Goal: Contribute content: Add original content to the website for others to see

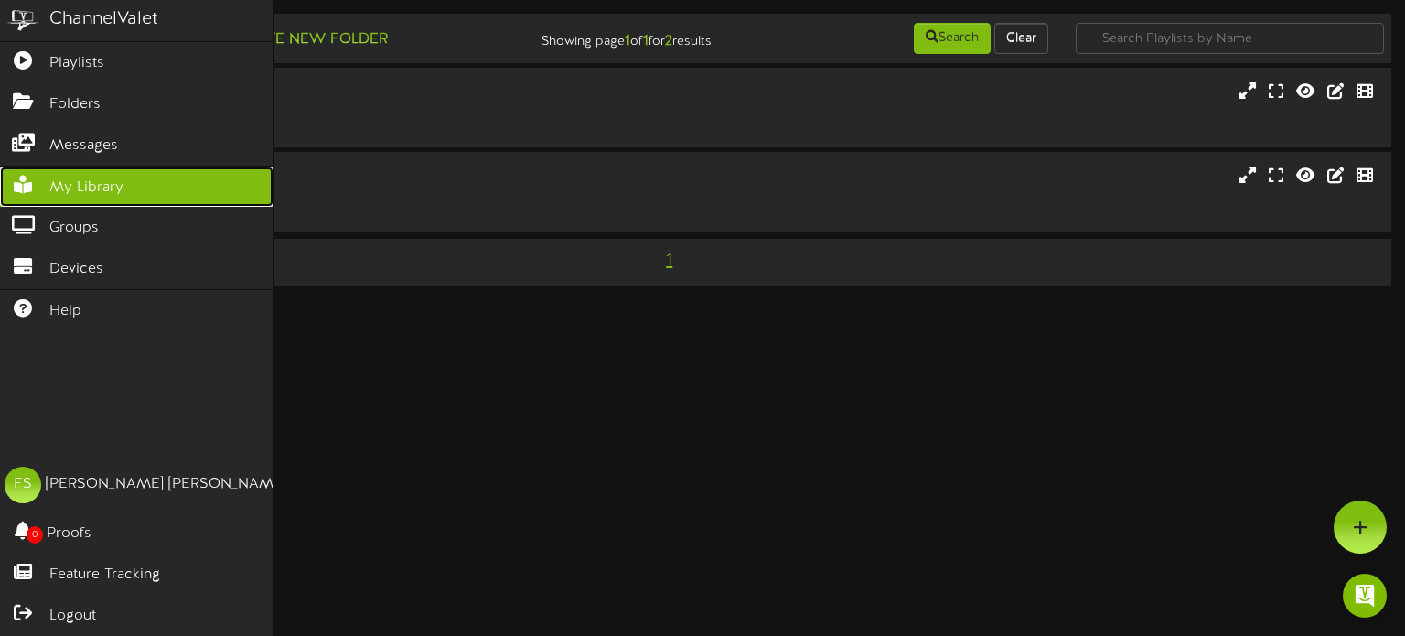
click at [109, 177] on span "My Library" at bounding box center [86, 187] width 74 height 21
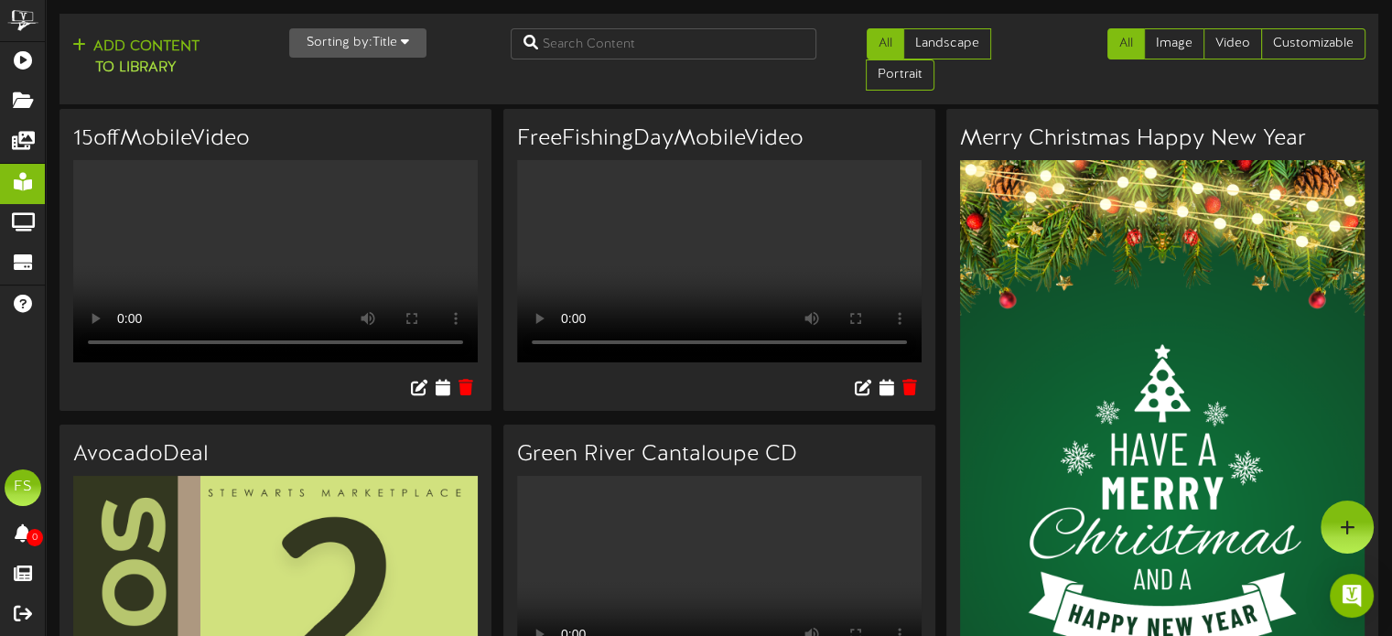
click at [375, 50] on button "Sorting by: Title" at bounding box center [357, 42] width 137 height 29
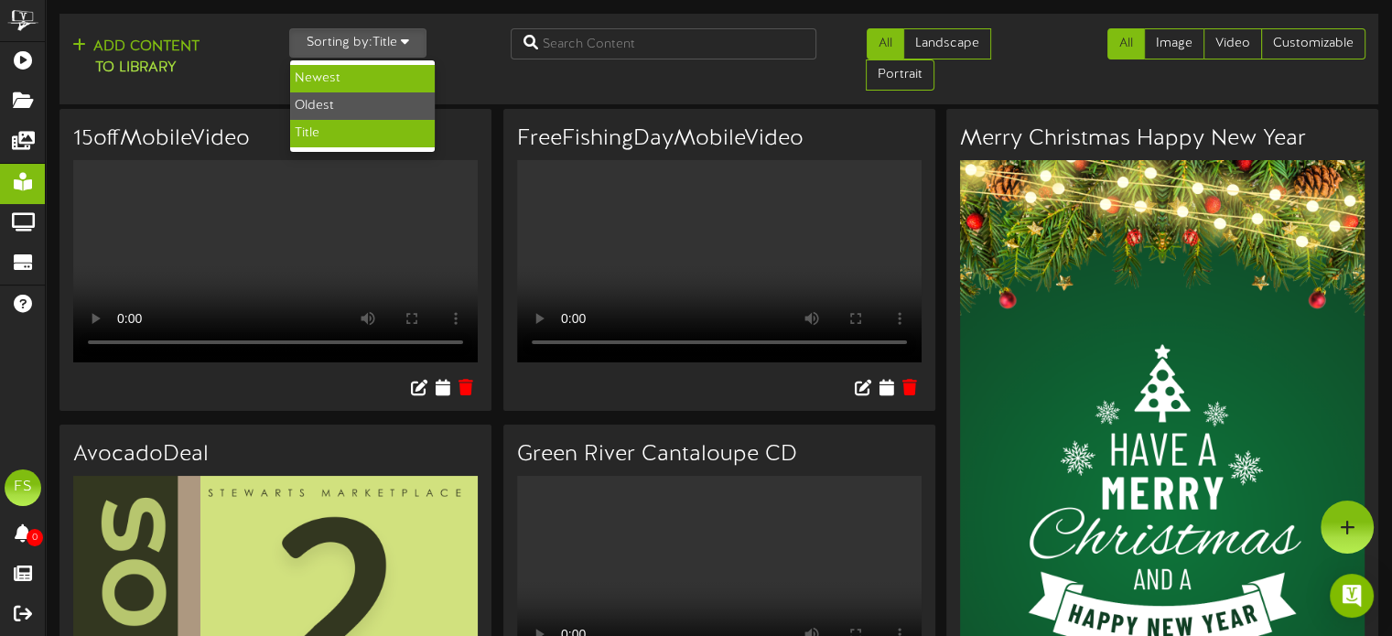
click at [358, 77] on div "Newest" at bounding box center [362, 78] width 145 height 27
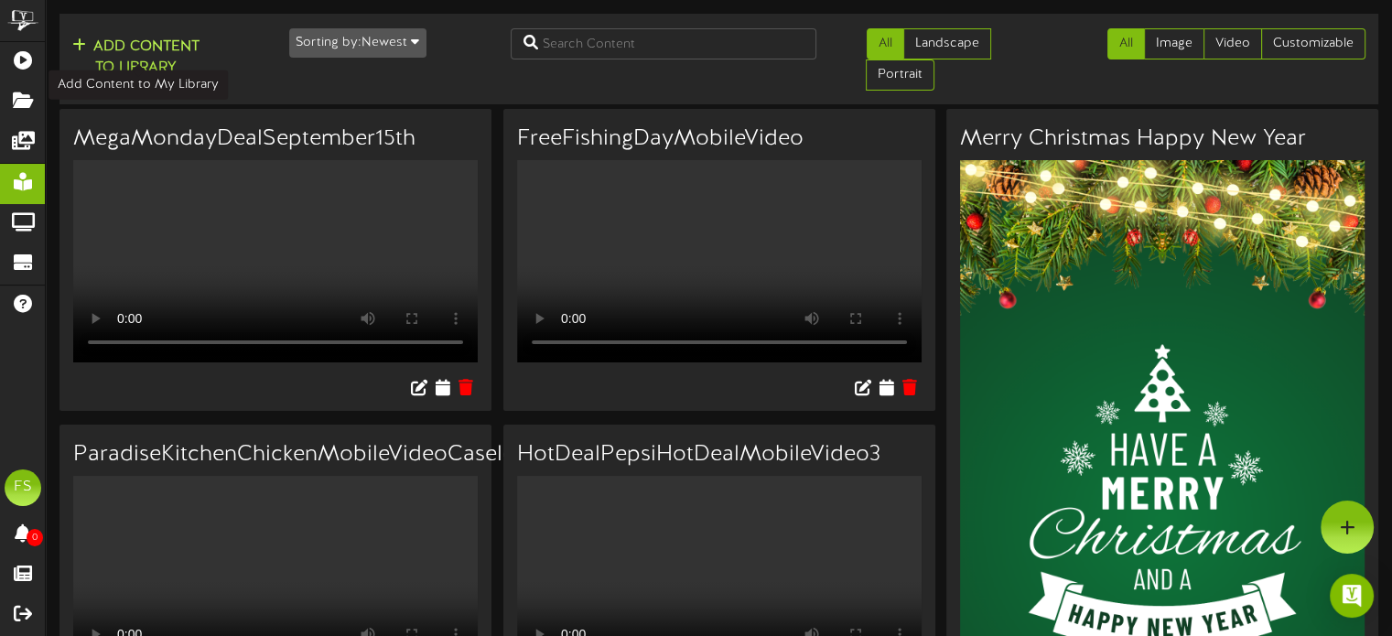
click at [120, 70] on button "Add Content to Library" at bounding box center [136, 58] width 138 height 44
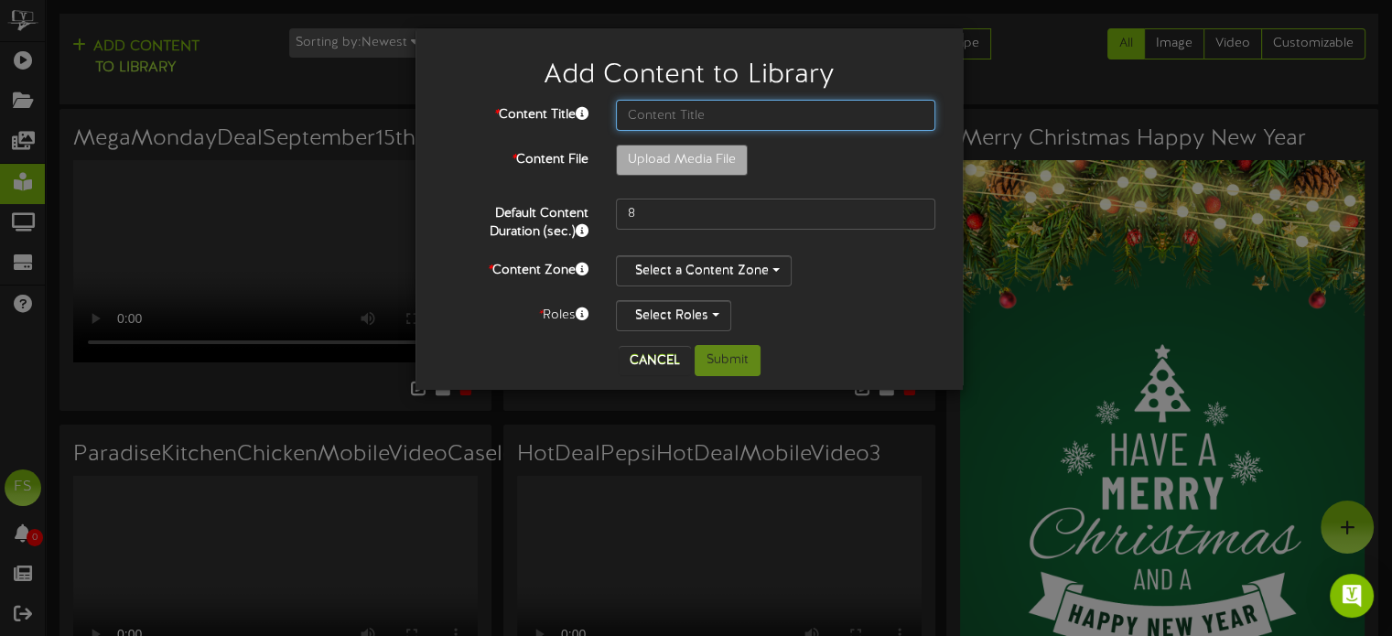
click at [670, 116] on input "text" at bounding box center [775, 115] width 319 height 31
type input "**********"
type input "ChickenBreastsStaticMobileVideo"
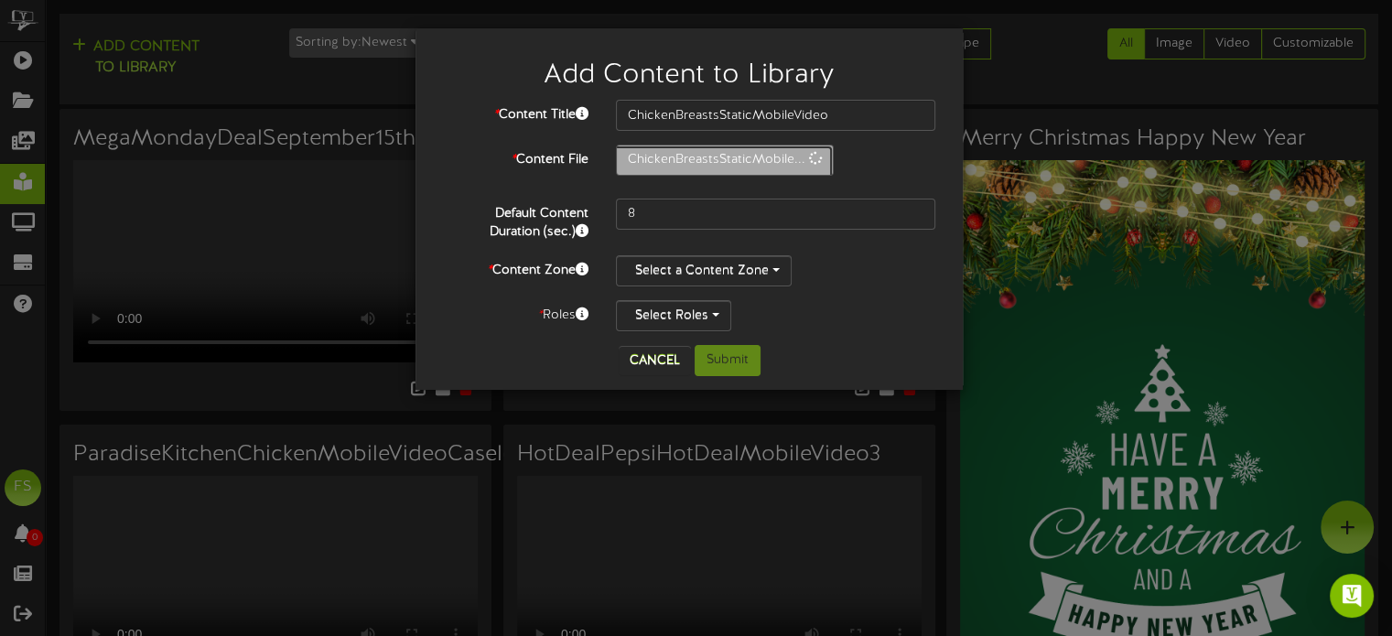
type input "5"
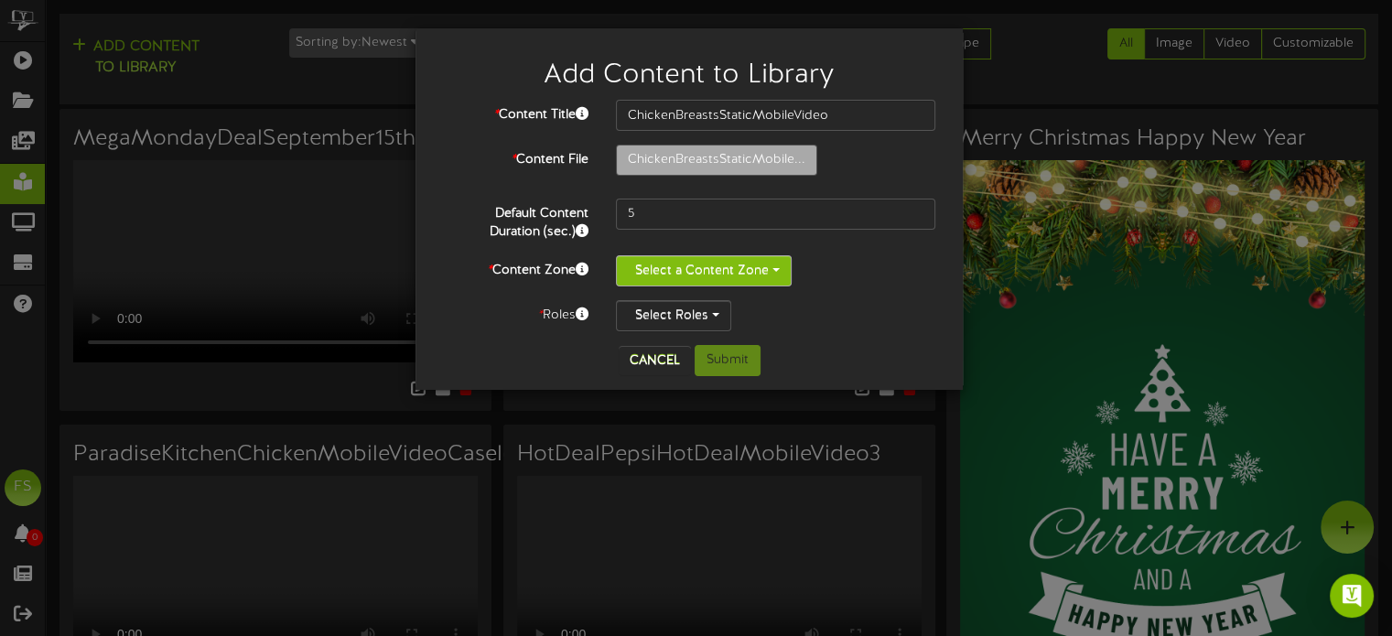
click at [725, 261] on button "Select a Content Zone" at bounding box center [704, 270] width 176 height 31
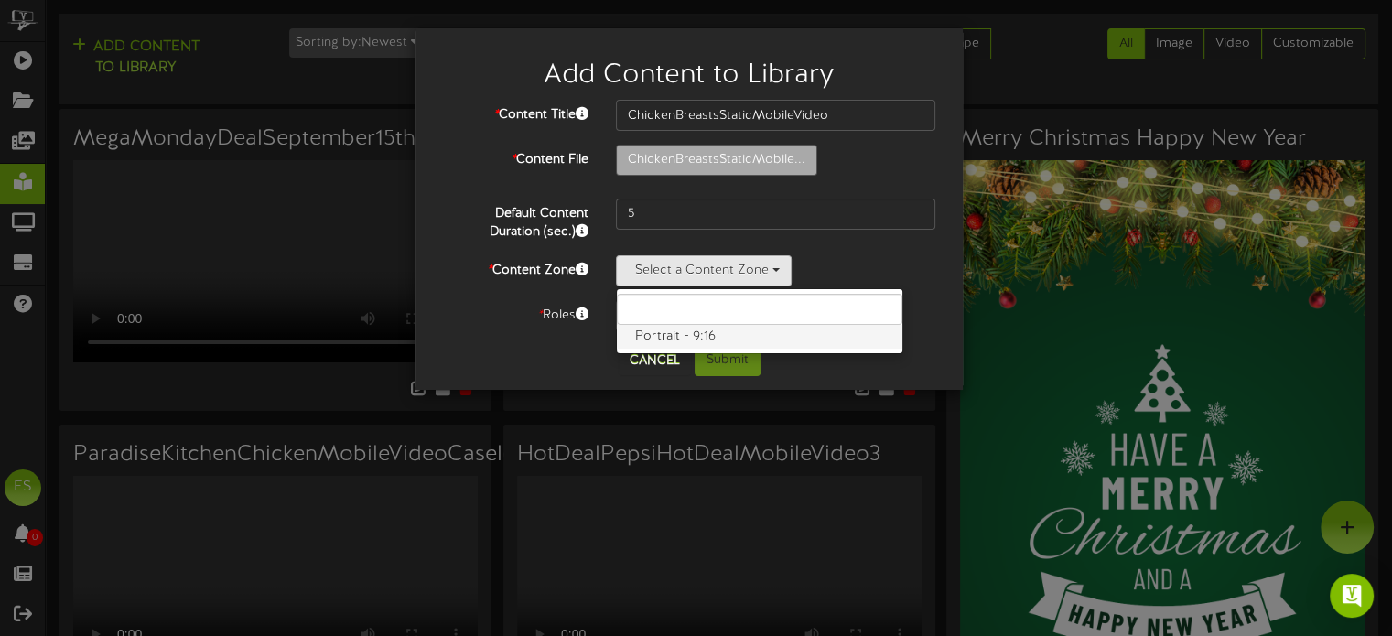
click at [689, 332] on label "Portrait - 9:16" at bounding box center [759, 337] width 285 height 24
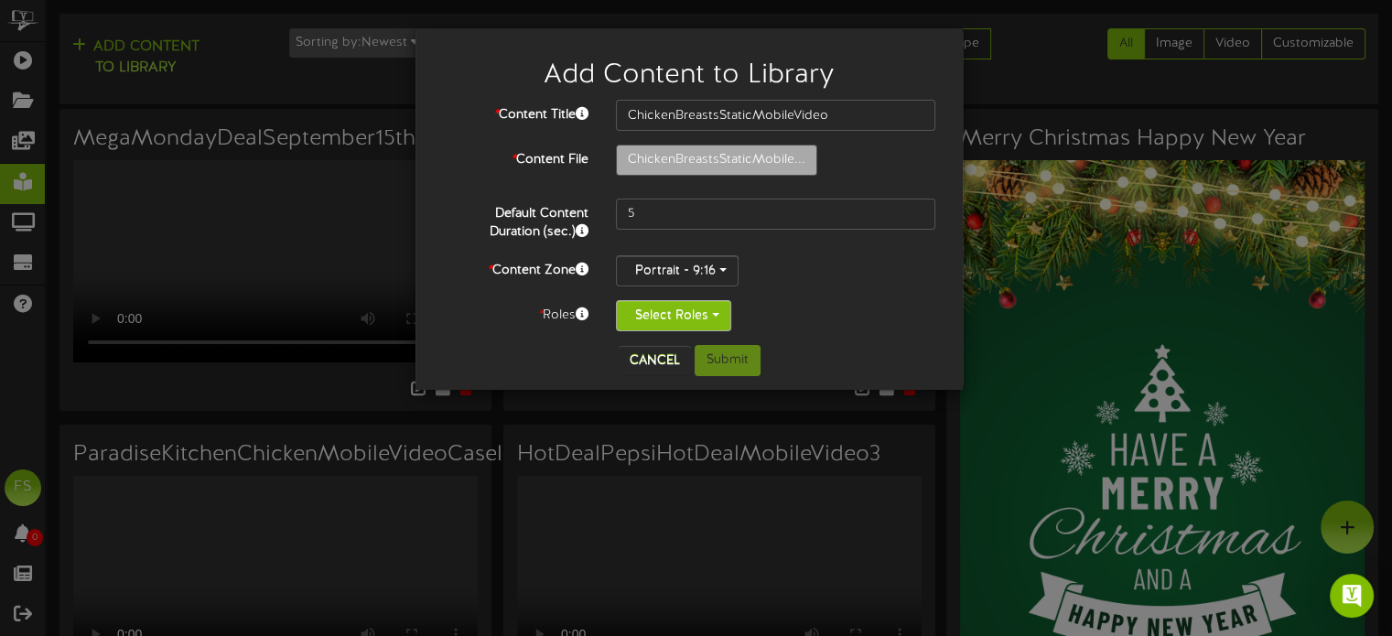
click at [651, 311] on button "Select Roles" at bounding box center [673, 315] width 115 height 31
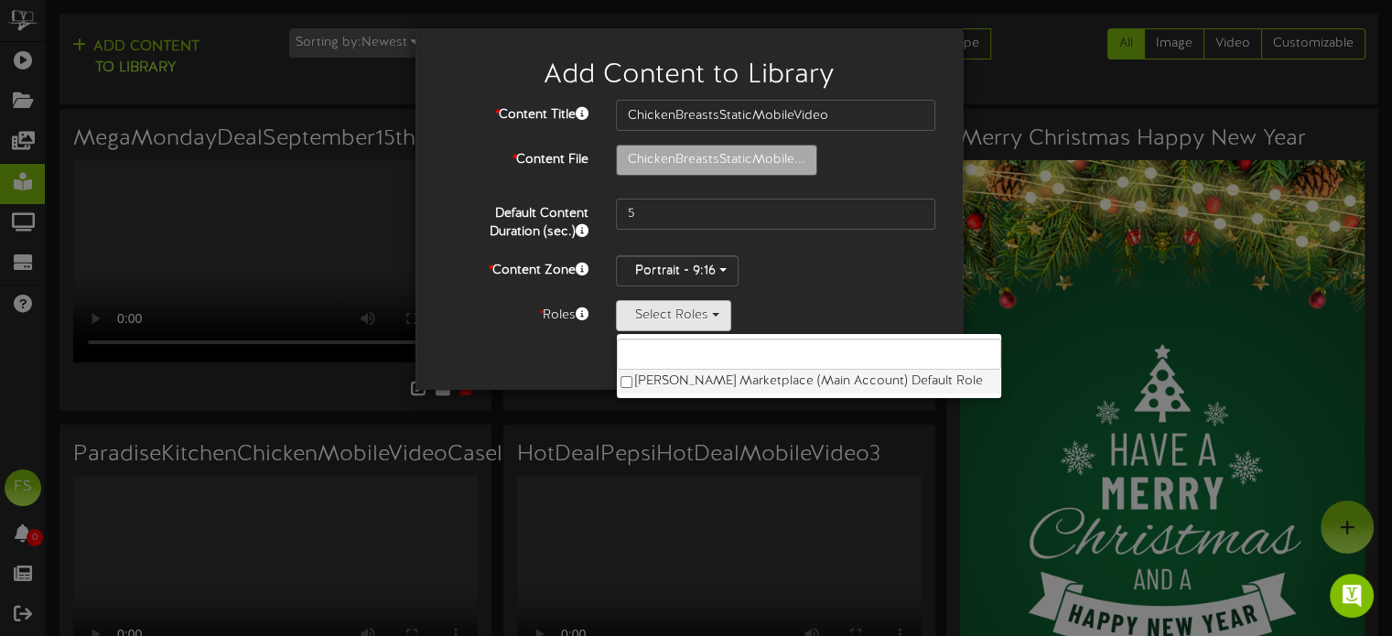
click at [642, 375] on label "[PERSON_NAME] Marketplace (Main Account) Default Role" at bounding box center [809, 382] width 384 height 24
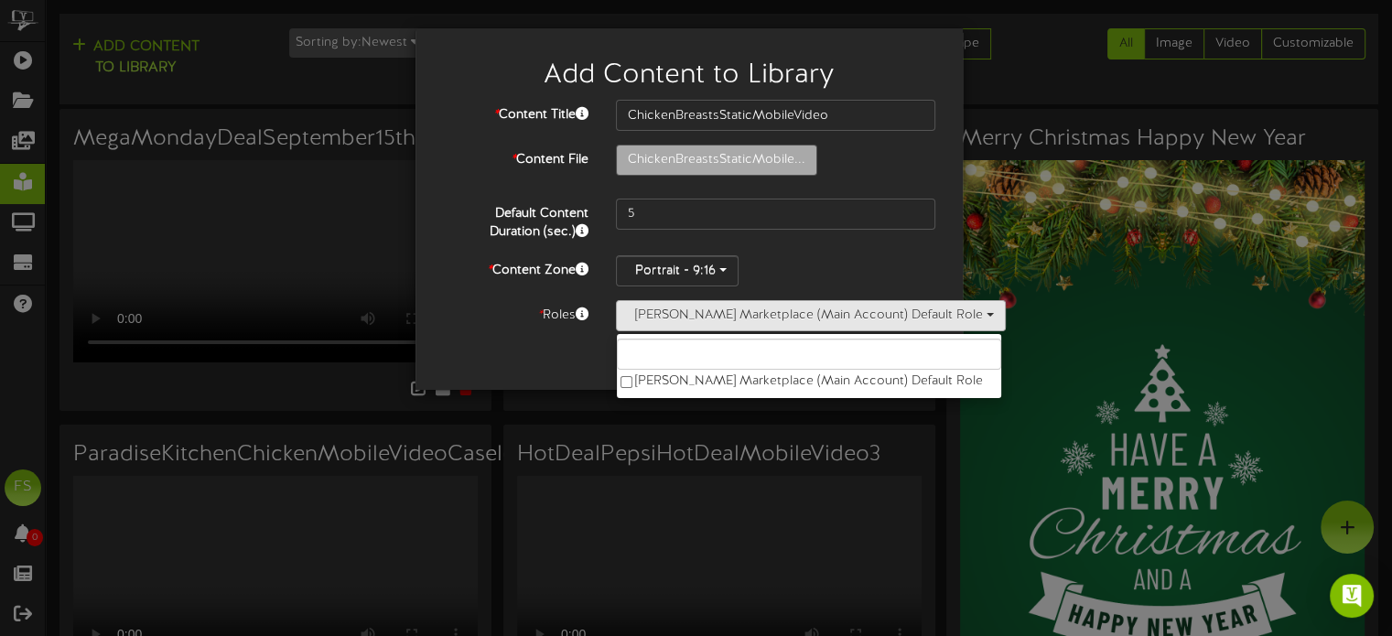
click at [570, 359] on div "Cancel Submit" at bounding box center [689, 360] width 520 height 31
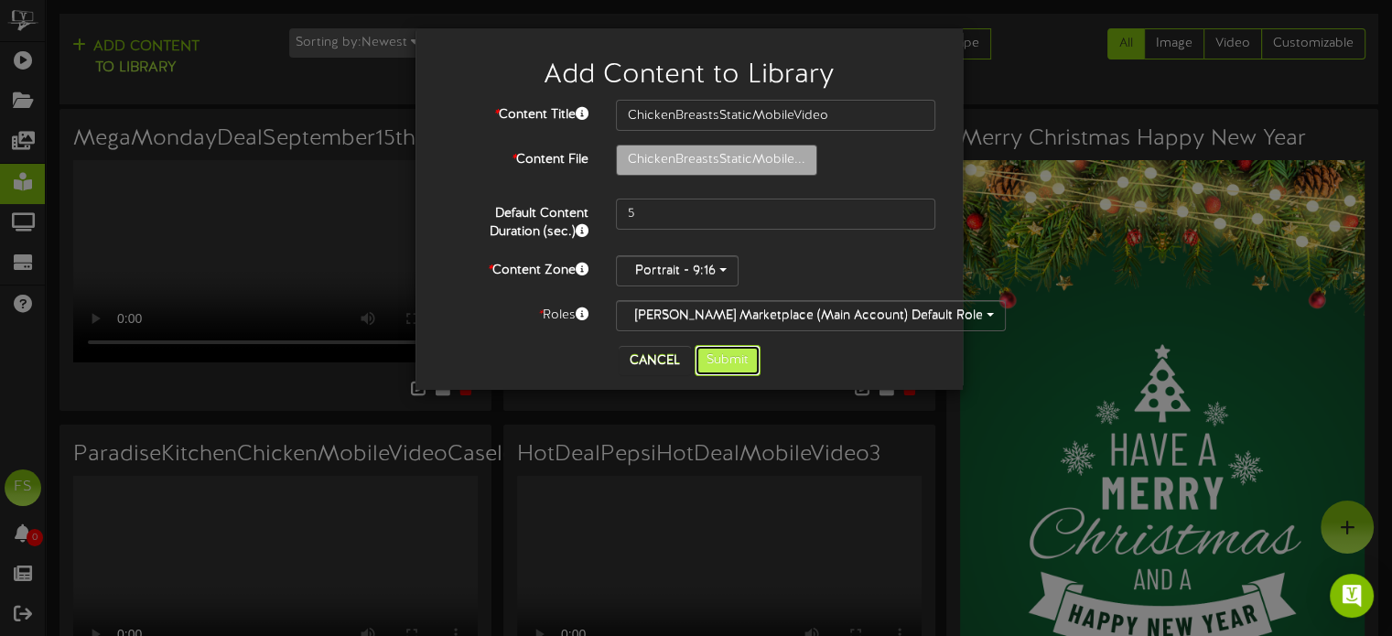
click at [729, 362] on button "Submit" at bounding box center [727, 360] width 66 height 31
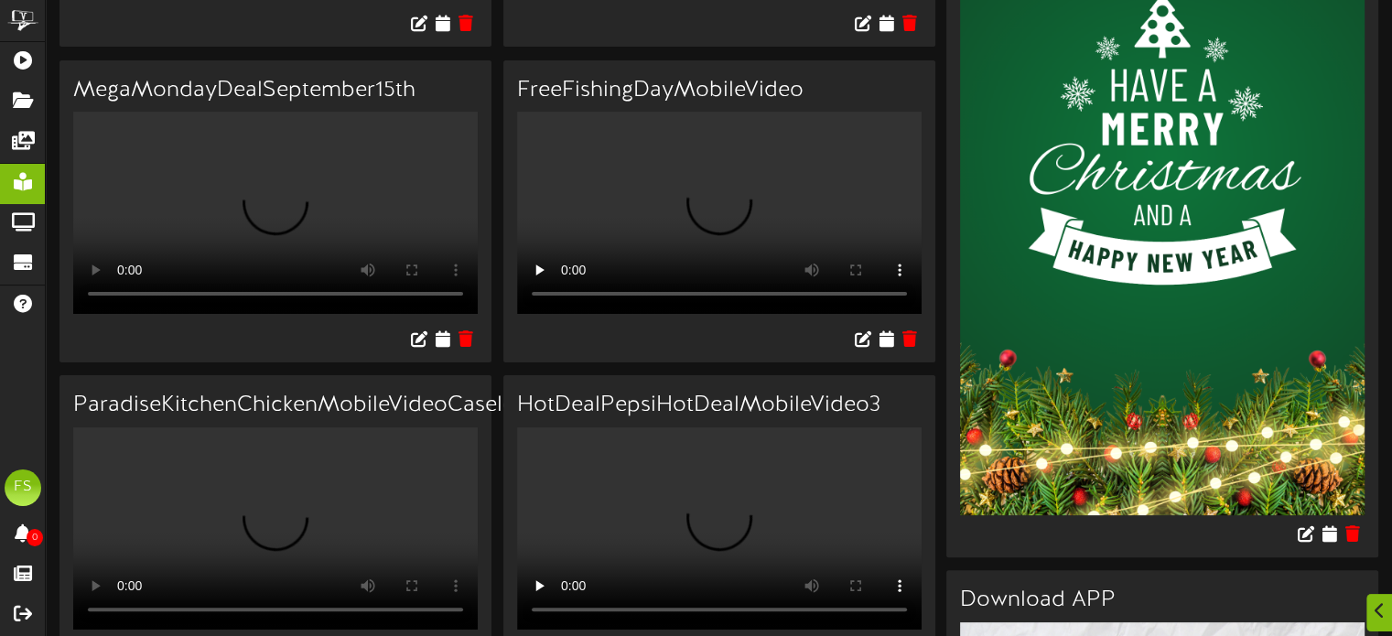
scroll to position [366, 0]
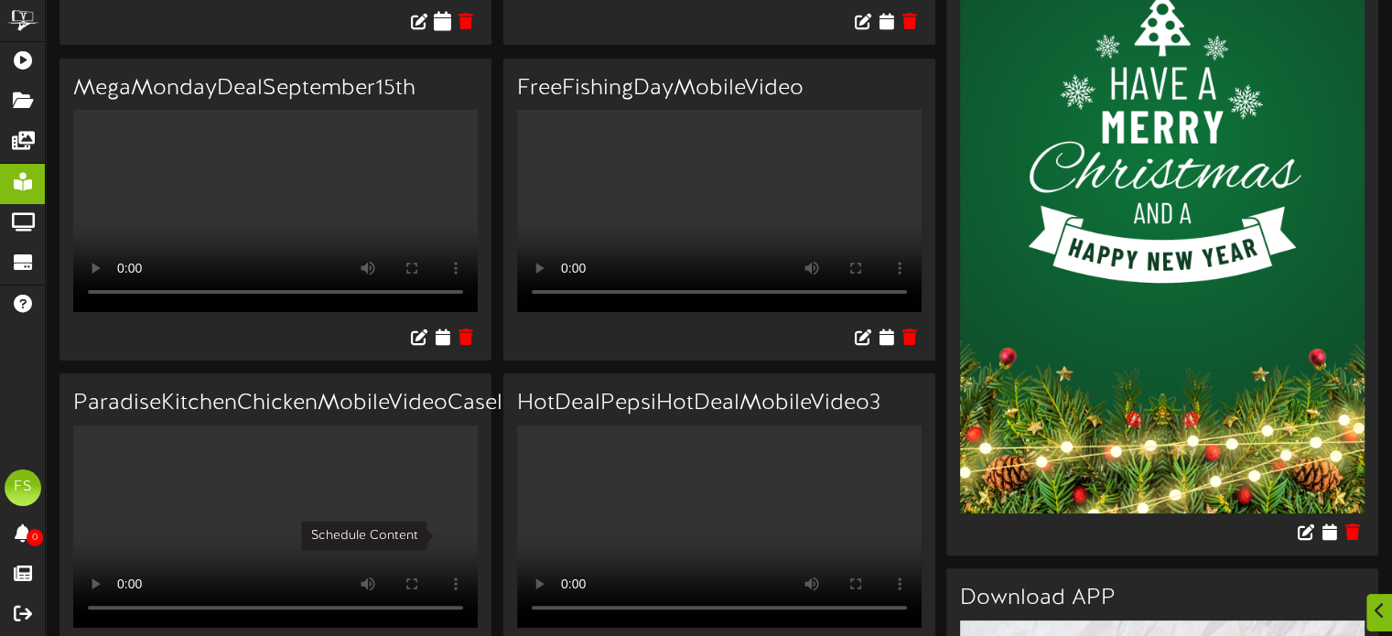
click at [446, 31] on icon at bounding box center [442, 21] width 17 height 20
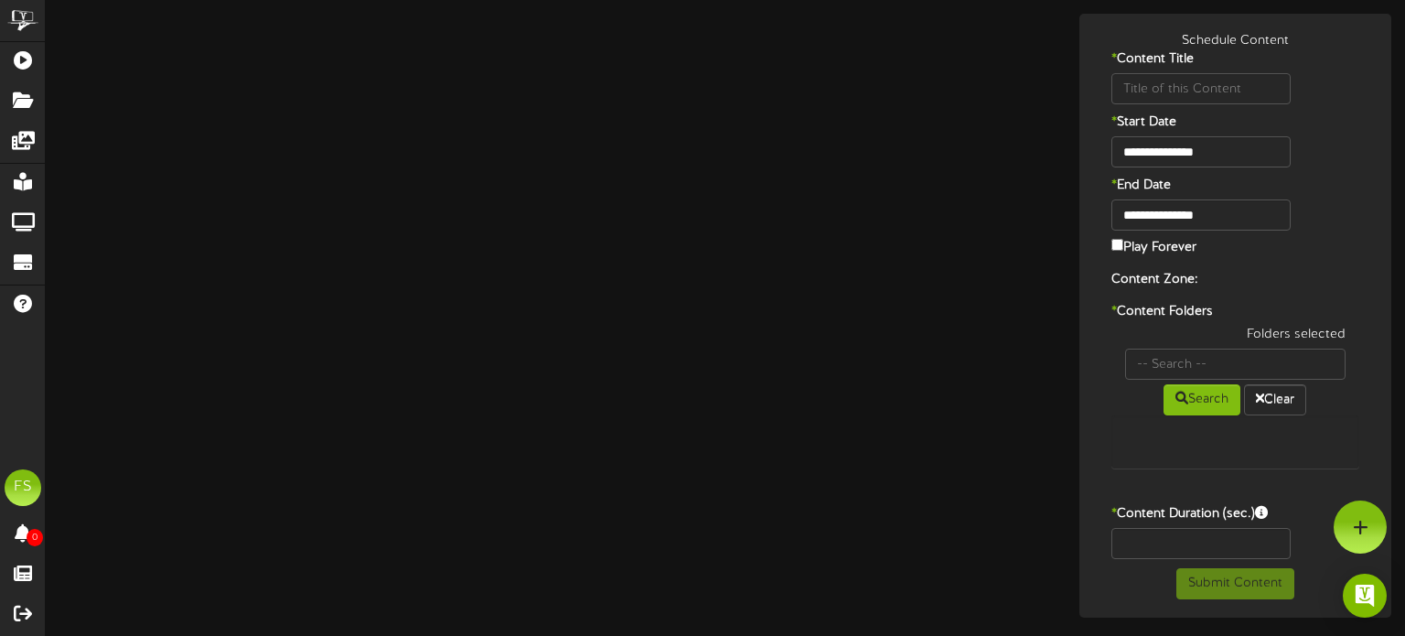
type input "ChickenBreastsStaticMobileVideo"
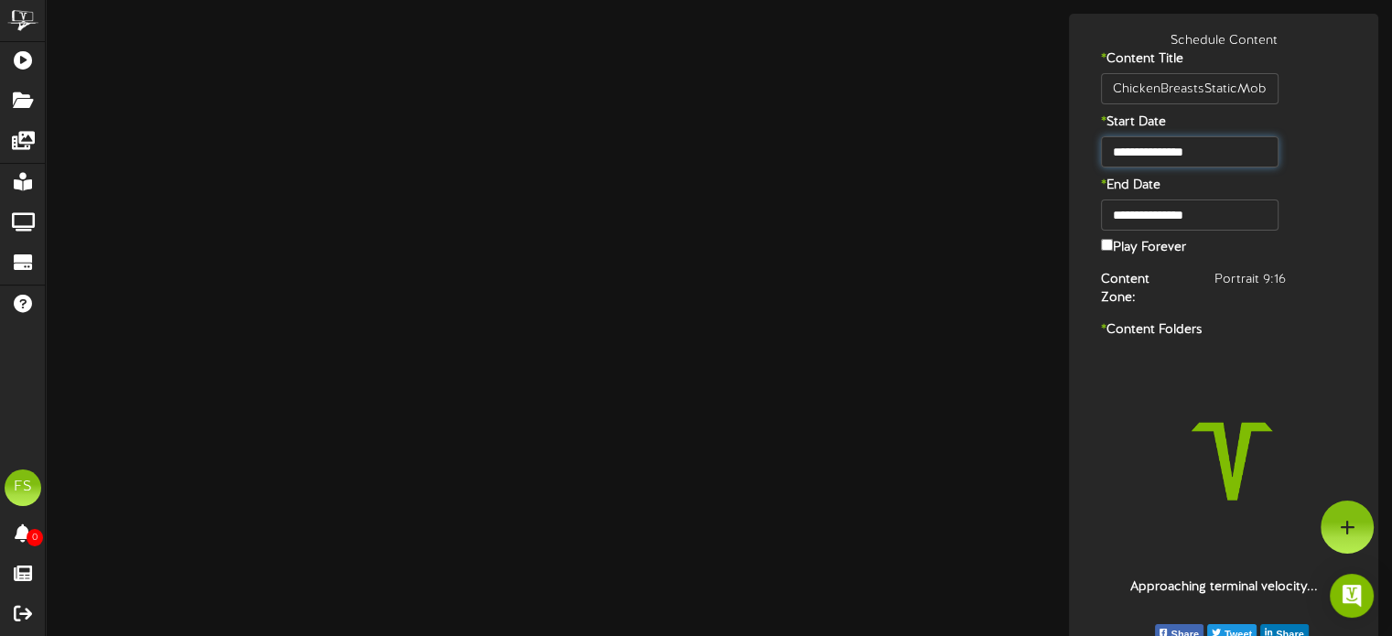
click at [1211, 155] on input "**********" at bounding box center [1189, 151] width 177 height 31
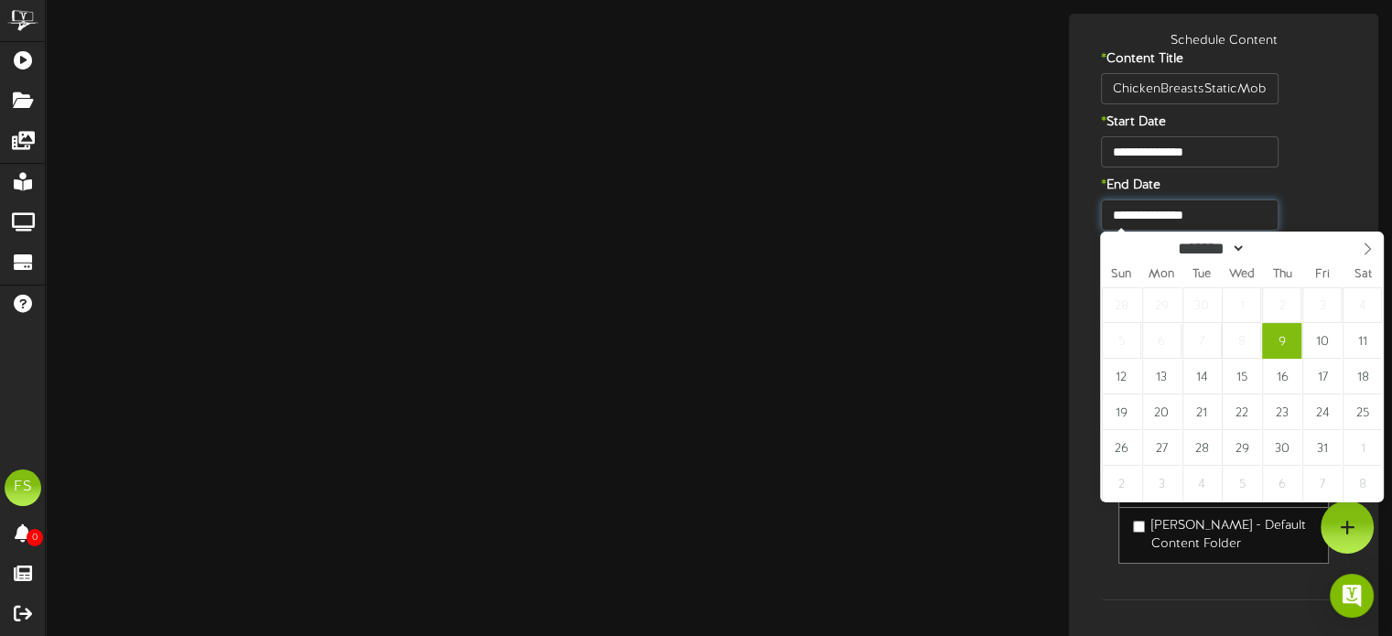
click at [1236, 213] on input "**********" at bounding box center [1189, 214] width 177 height 31
type input "**********"
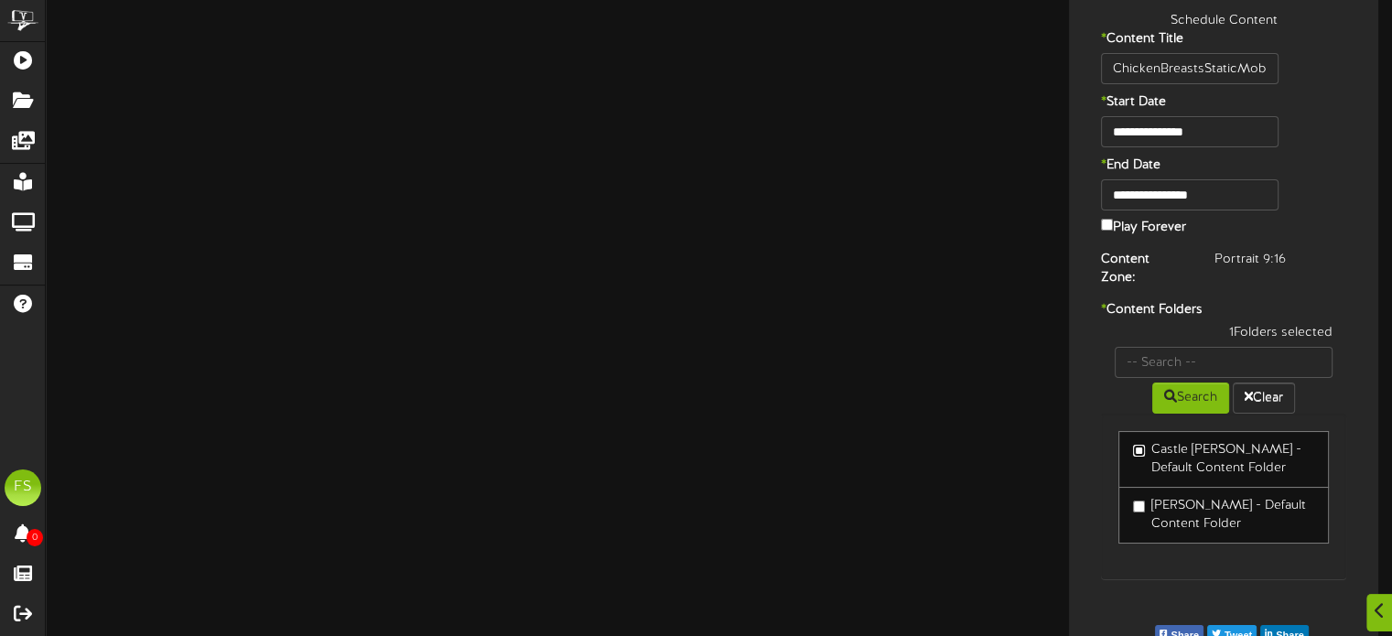
scroll to position [64, 0]
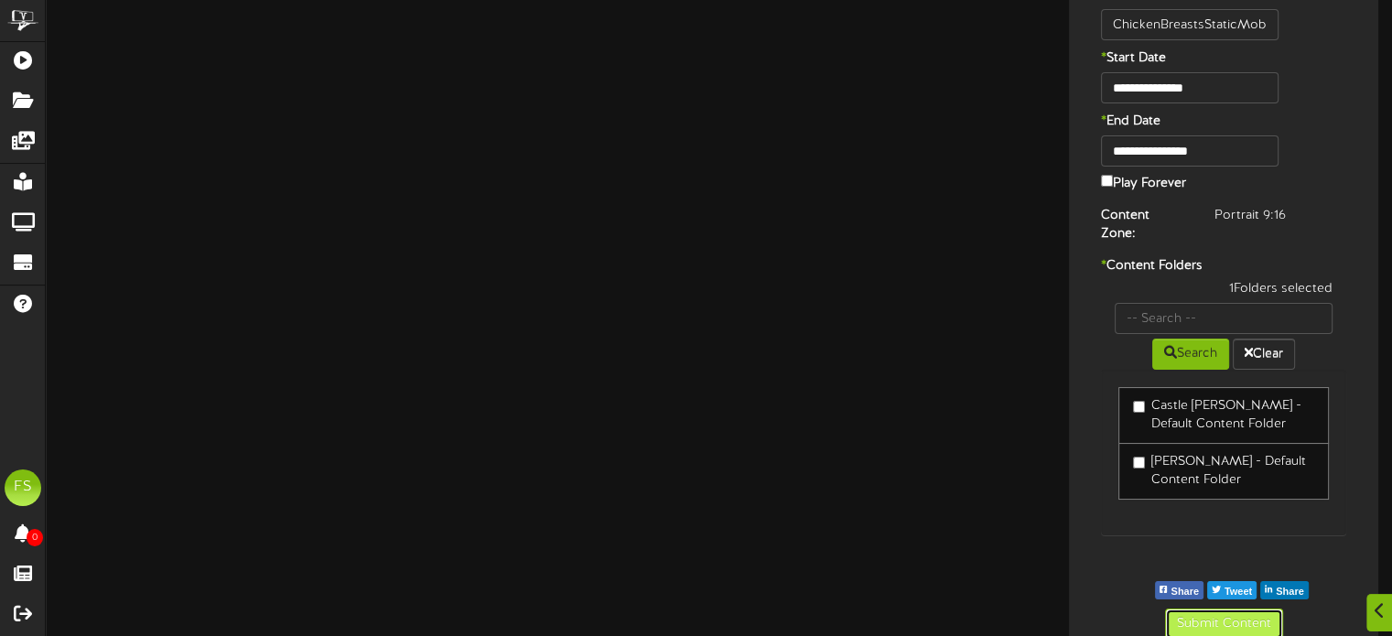
click at [1241, 608] on button "Submit Content" at bounding box center [1224, 623] width 118 height 31
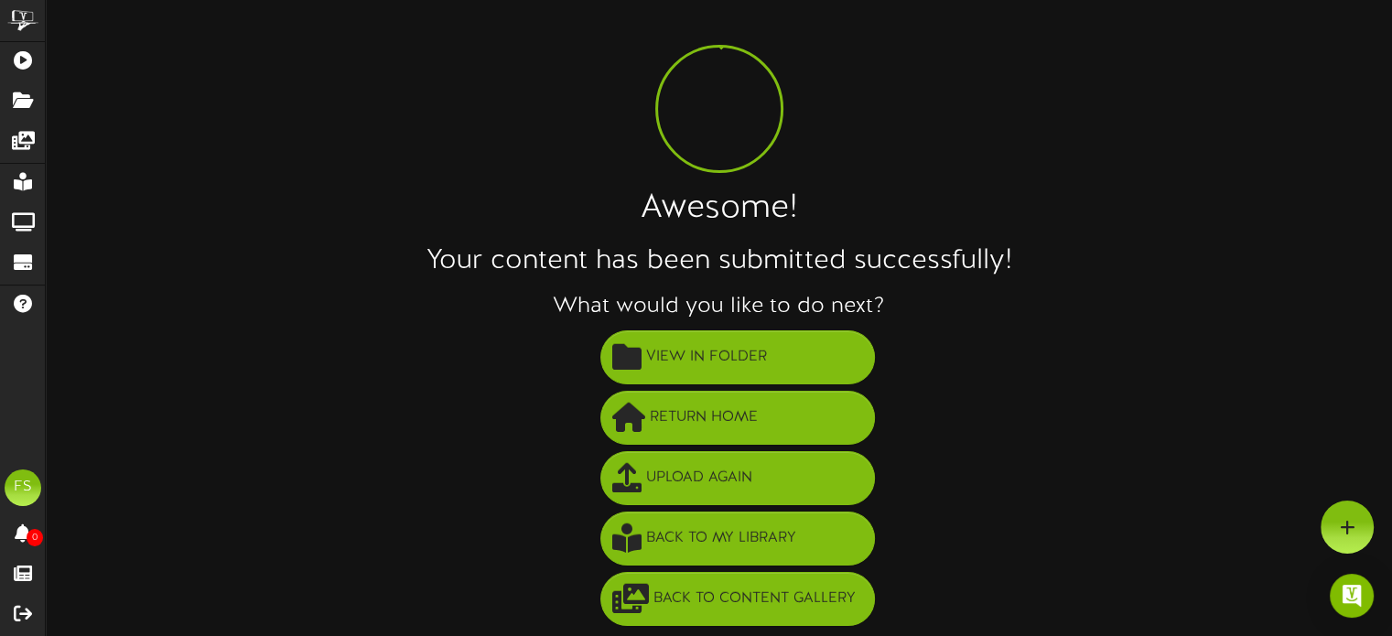
click at [457, 257] on h2 "Your content has been submitted successfully!" at bounding box center [719, 261] width 1346 height 30
click at [458, 171] on div "Awesome! Your content has been submitted successfully! What would you like to d…" at bounding box center [719, 305] width 1346 height 648
